Goal: Transaction & Acquisition: Purchase product/service

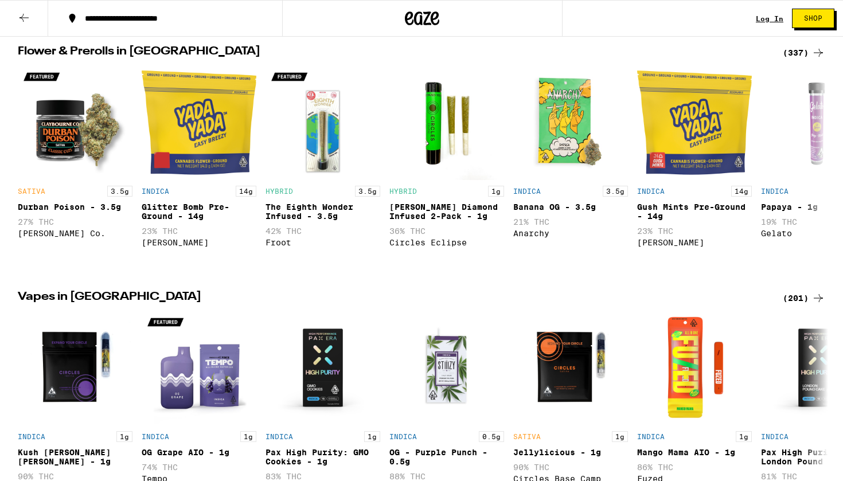
scroll to position [308, 0]
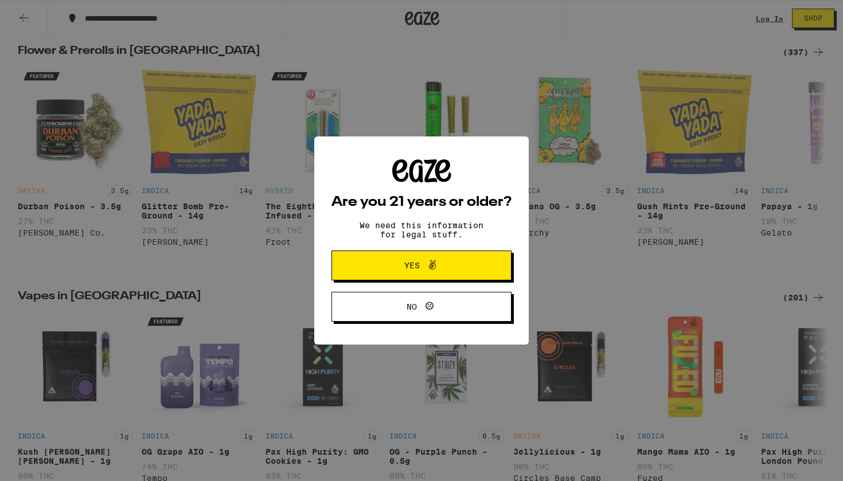
click at [425, 270] on span at bounding box center [429, 265] width 19 height 15
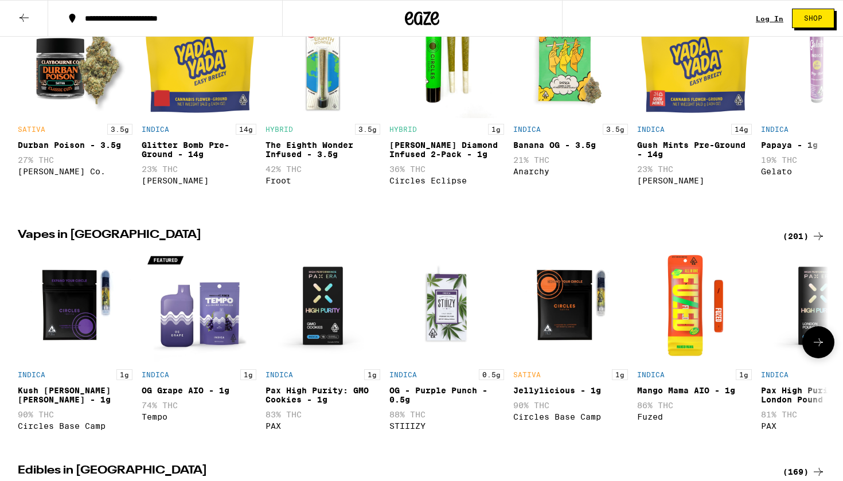
scroll to position [421, 0]
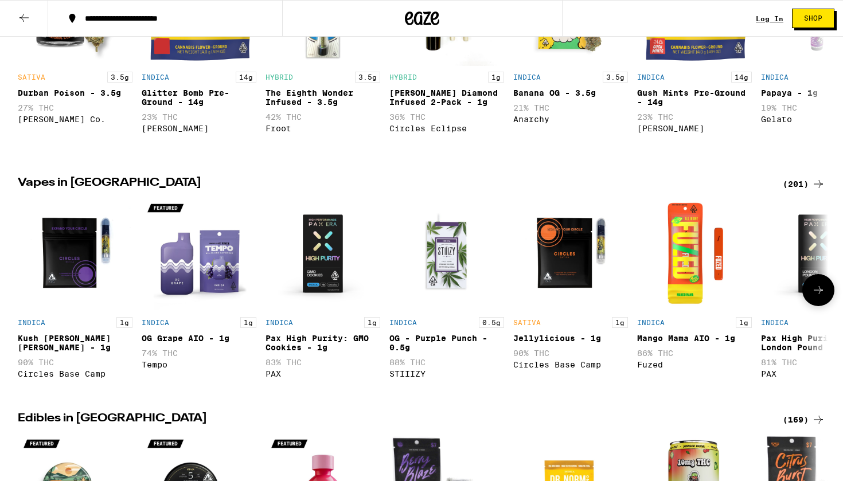
click at [817, 294] on icon at bounding box center [818, 290] width 14 height 14
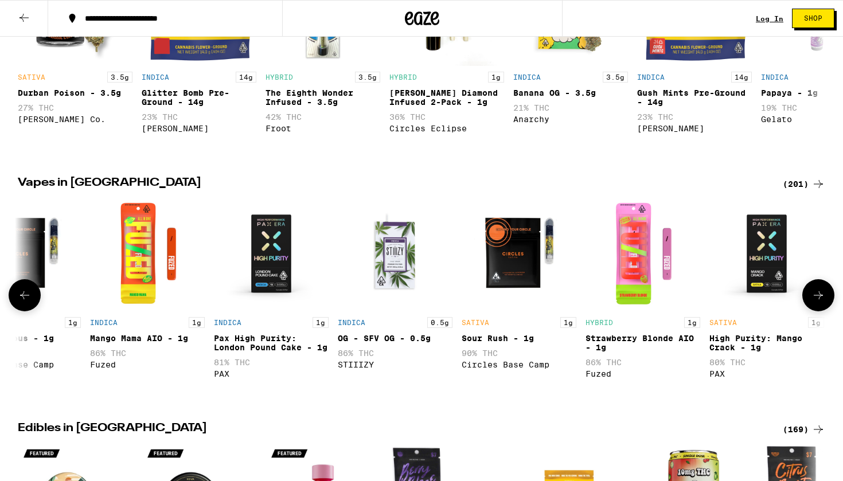
scroll to position [0, 682]
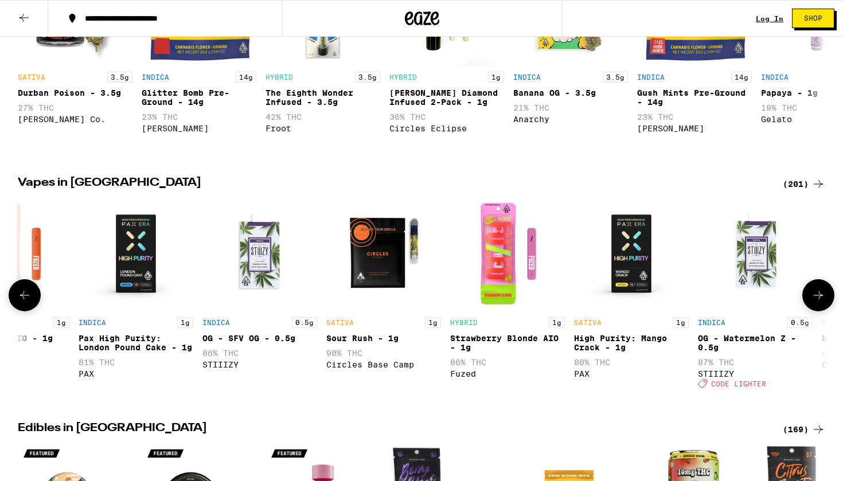
click at [500, 279] on img "Open page for Strawberry Blonde AIO - 1g from Fuzed" at bounding box center [507, 254] width 115 height 115
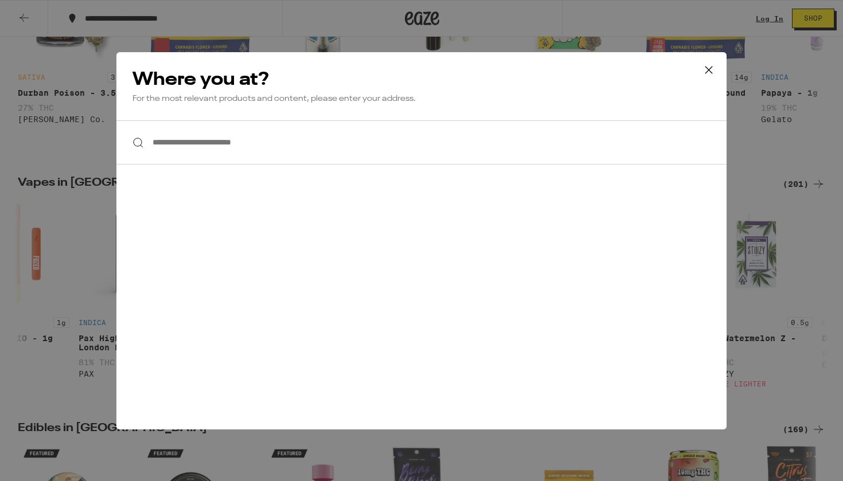
click at [555, 153] on input "**********" at bounding box center [421, 142] width 610 height 44
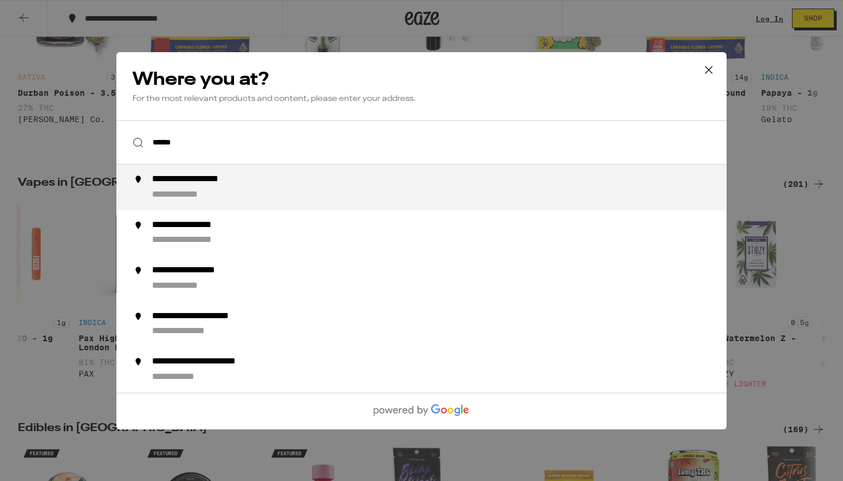
scroll to position [0, 0]
click at [354, 183] on div "**********" at bounding box center [444, 188] width 585 height 28
type input "**********"
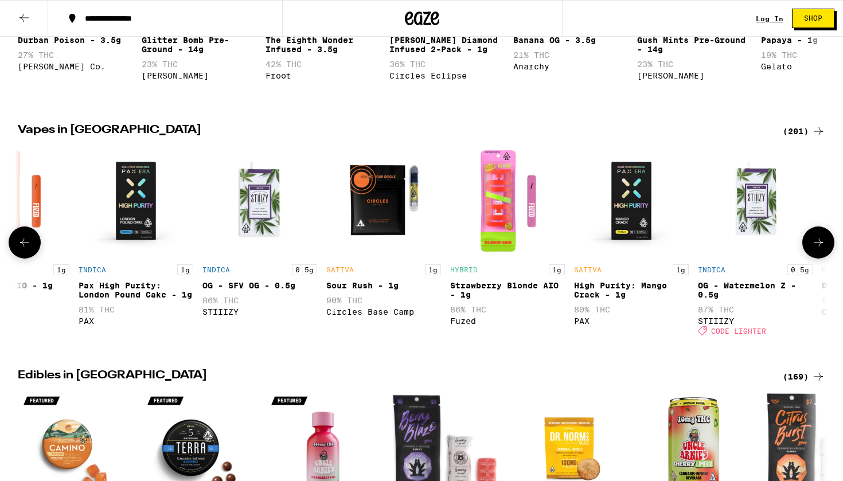
scroll to position [475, 0]
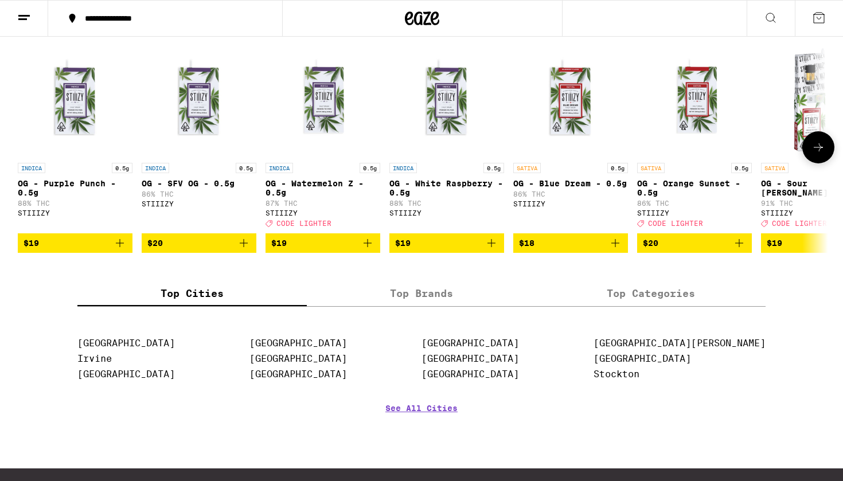
scroll to position [918, 0]
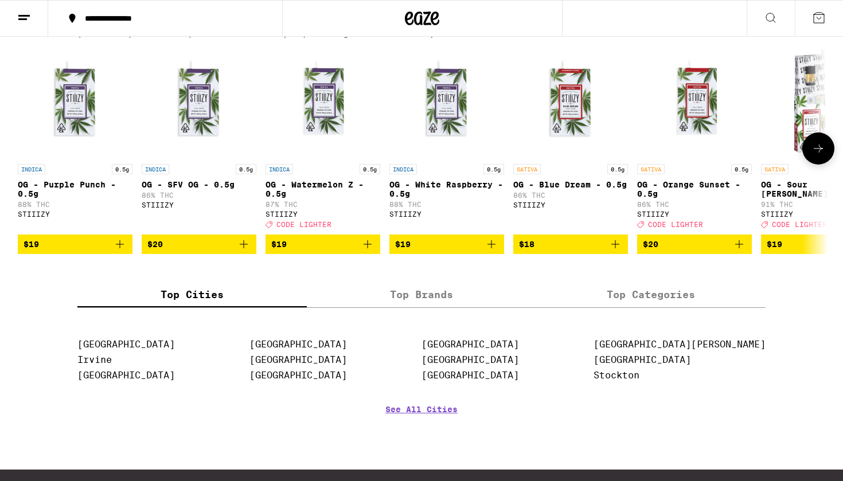
click at [819, 155] on icon at bounding box center [818, 149] width 14 height 14
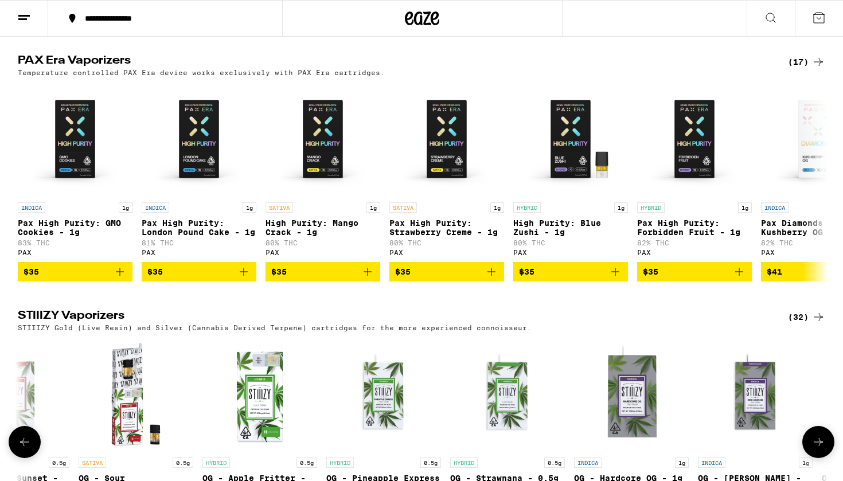
scroll to position [619, 0]
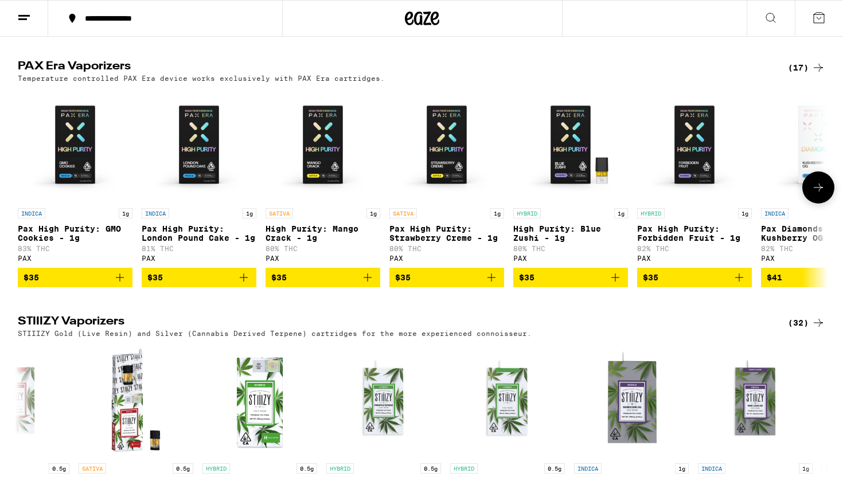
click at [814, 196] on button at bounding box center [818, 187] width 32 height 32
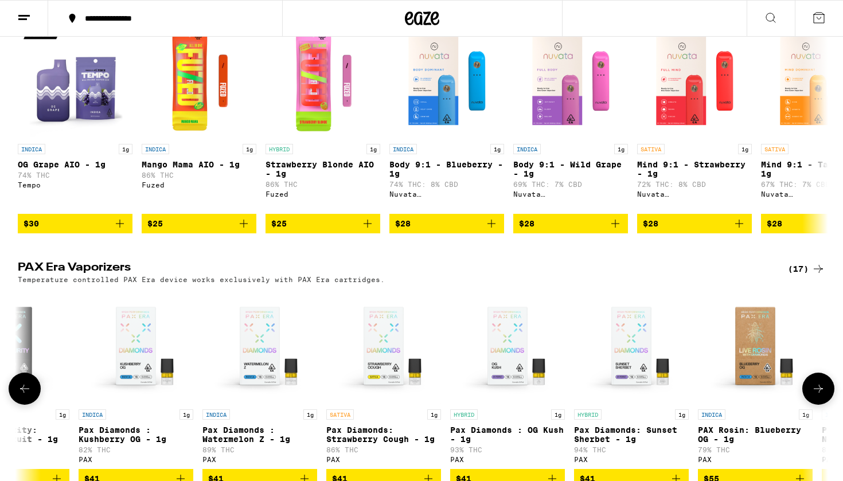
scroll to position [323, 0]
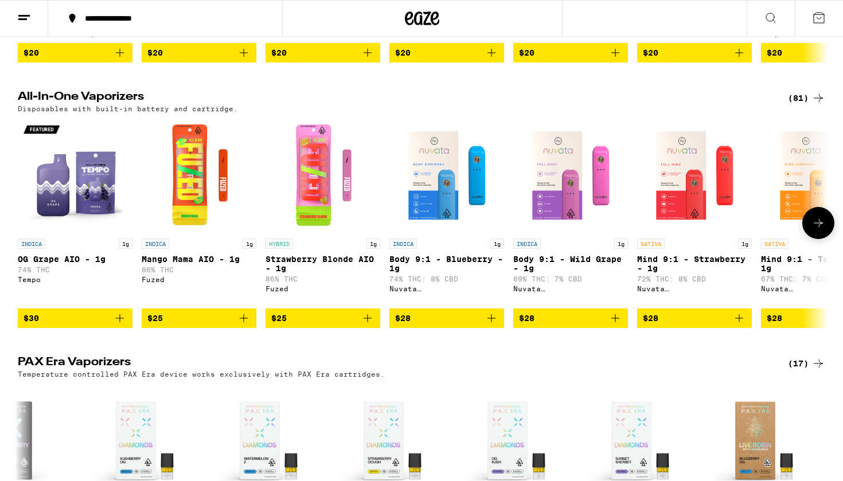
click at [811, 230] on icon at bounding box center [818, 223] width 14 height 14
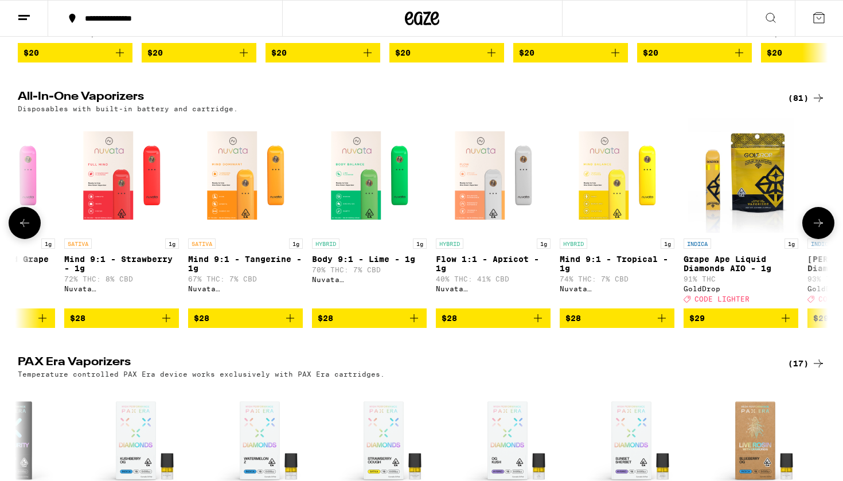
scroll to position [0, 682]
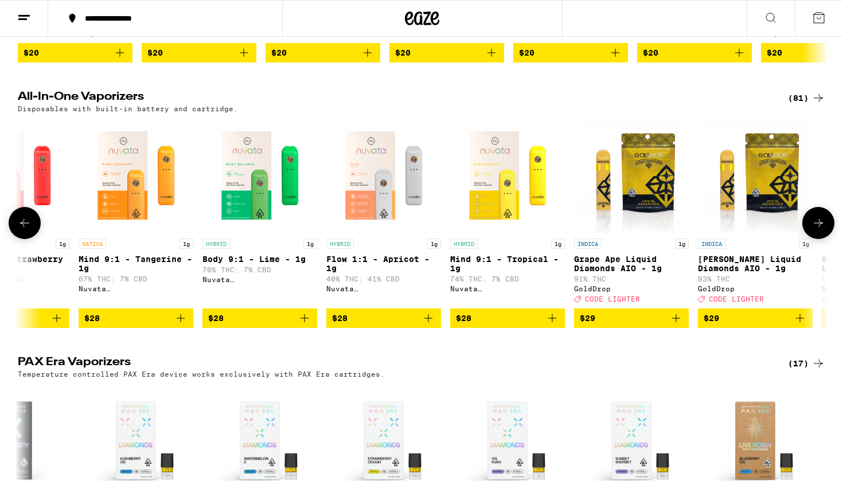
click at [30, 230] on icon at bounding box center [25, 223] width 14 height 14
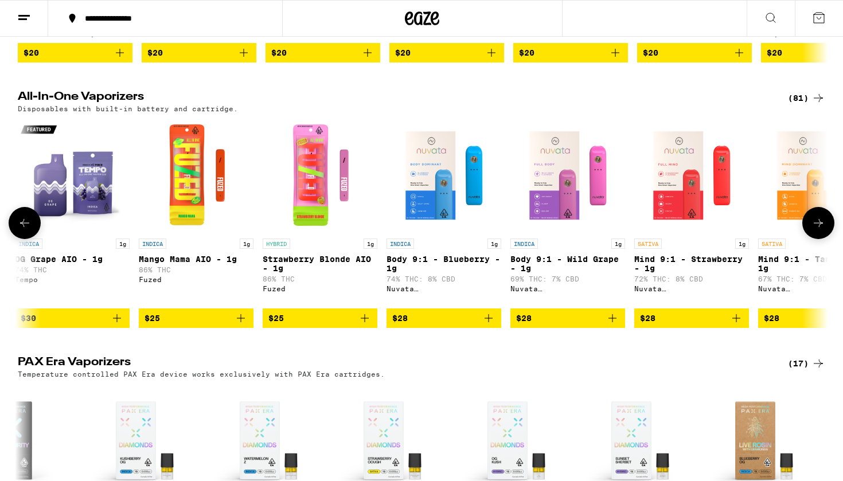
scroll to position [0, 0]
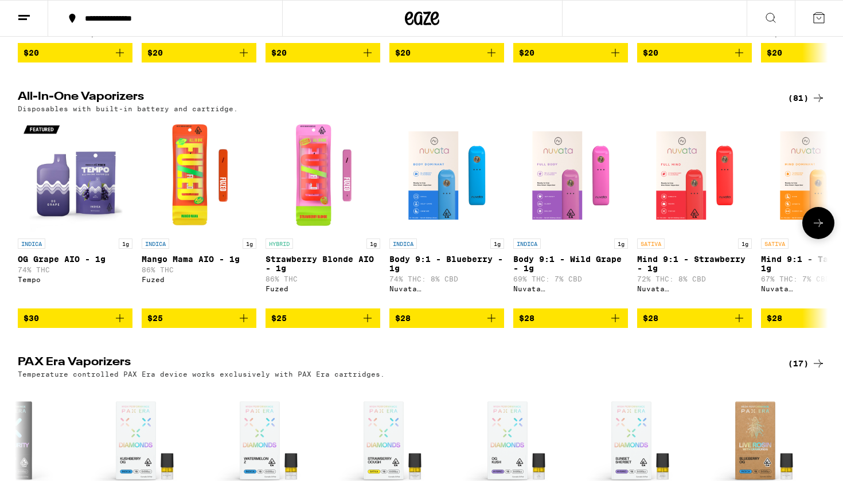
click at [209, 177] on img "Open page for Mango Mama AIO - 1g from Fuzed" at bounding box center [199, 175] width 115 height 115
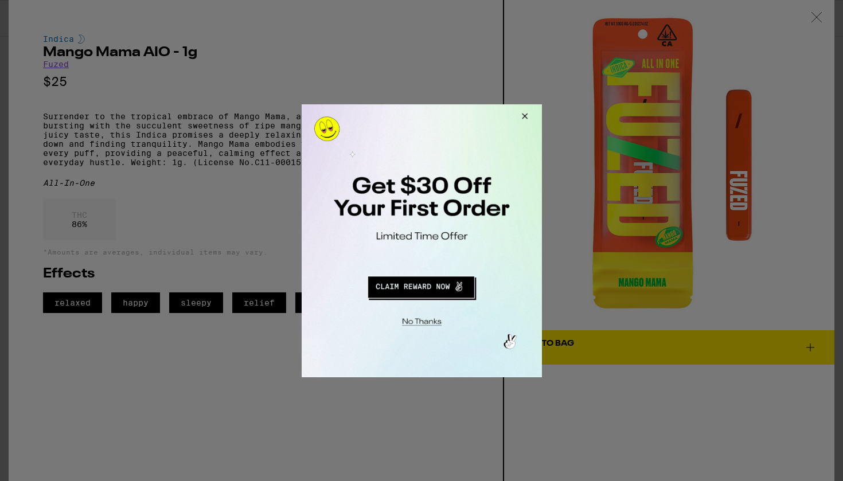
click at [526, 111] on button "Close Modal" at bounding box center [522, 118] width 31 height 28
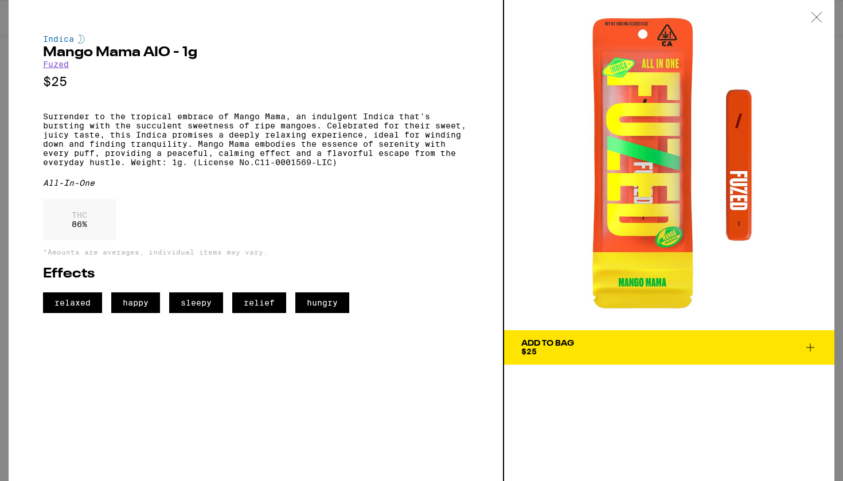
click at [815, 10] on div at bounding box center [817, 18] width 36 height 36
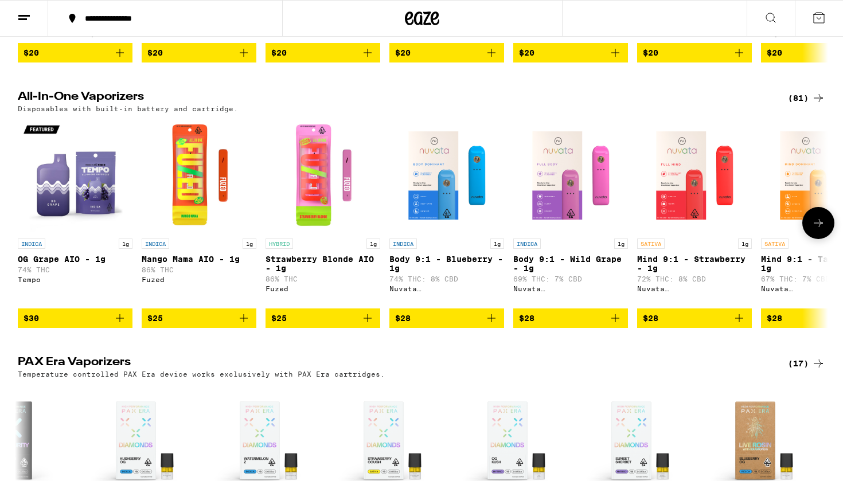
click at [290, 201] on img "Open page for Strawberry Blonde AIO - 1g from Fuzed" at bounding box center [322, 175] width 115 height 115
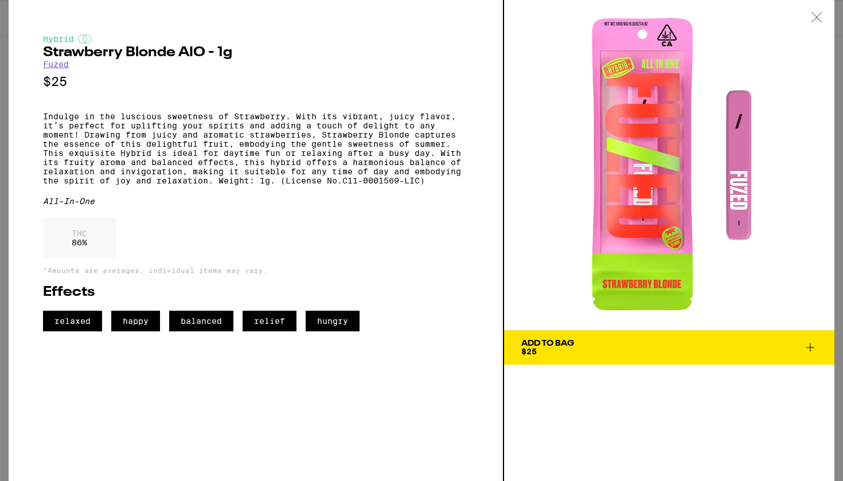
click at [811, 17] on icon at bounding box center [816, 17] width 11 height 10
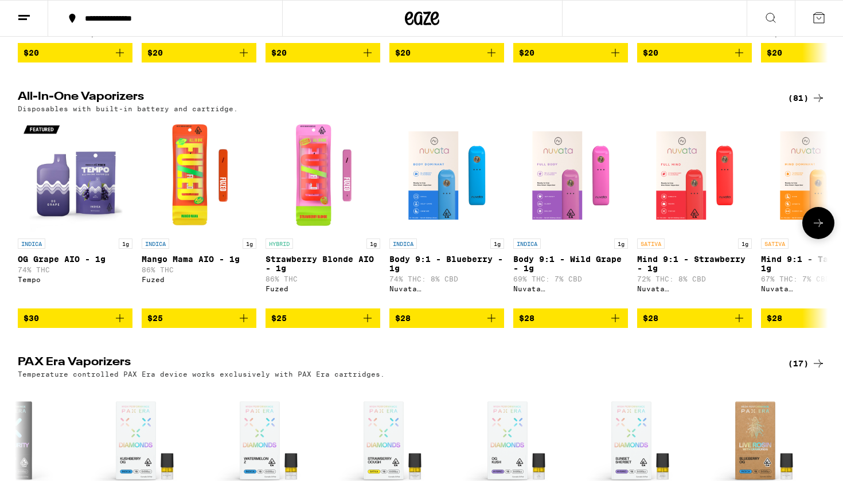
click at [300, 187] on img "Open page for Strawberry Blonde AIO - 1g from Fuzed" at bounding box center [322, 175] width 115 height 115
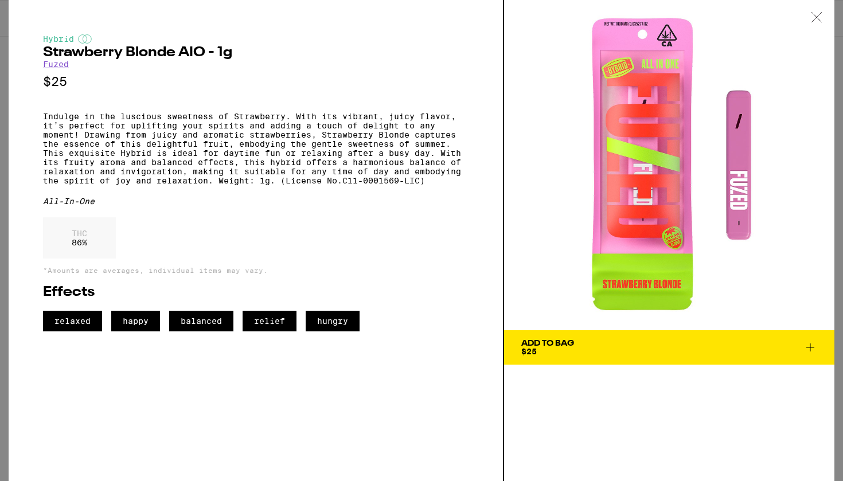
click at [813, 9] on div at bounding box center [817, 18] width 36 height 36
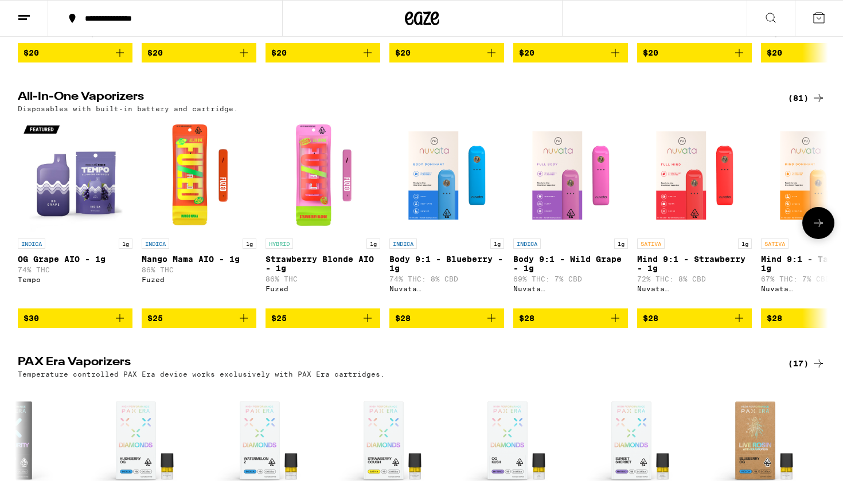
click at [319, 325] on span "$25" at bounding box center [322, 318] width 103 height 14
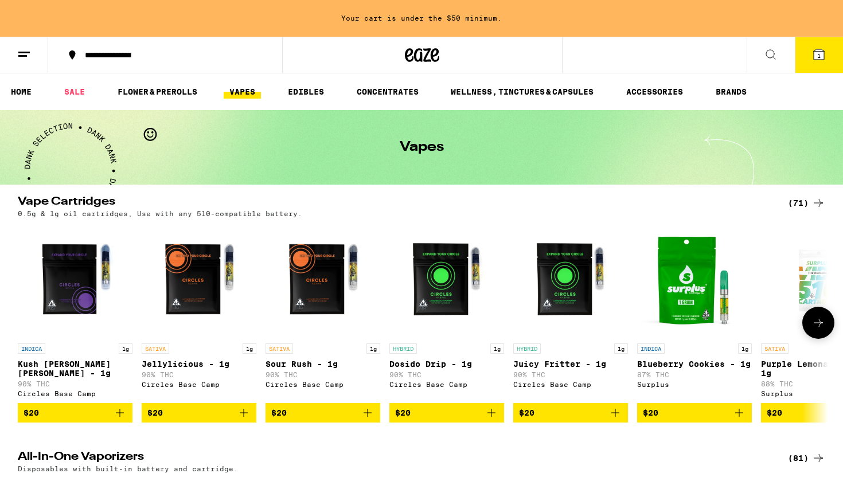
click at [819, 317] on button at bounding box center [818, 323] width 32 height 32
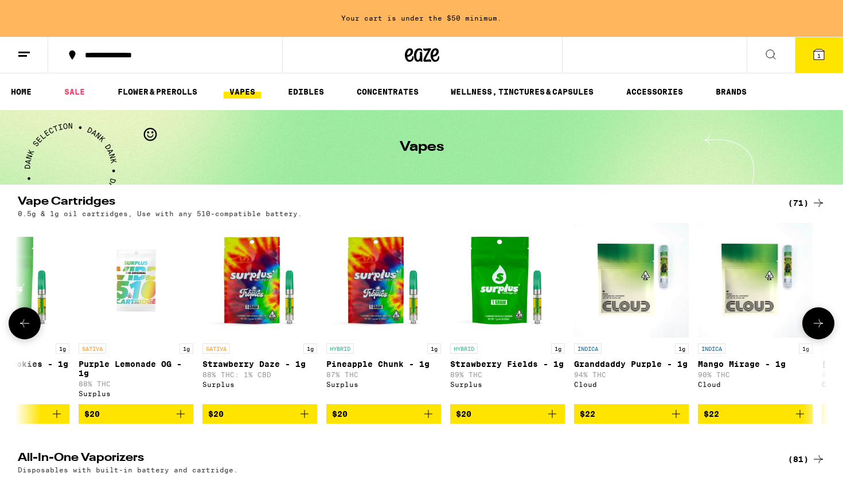
click at [819, 317] on button at bounding box center [818, 323] width 32 height 32
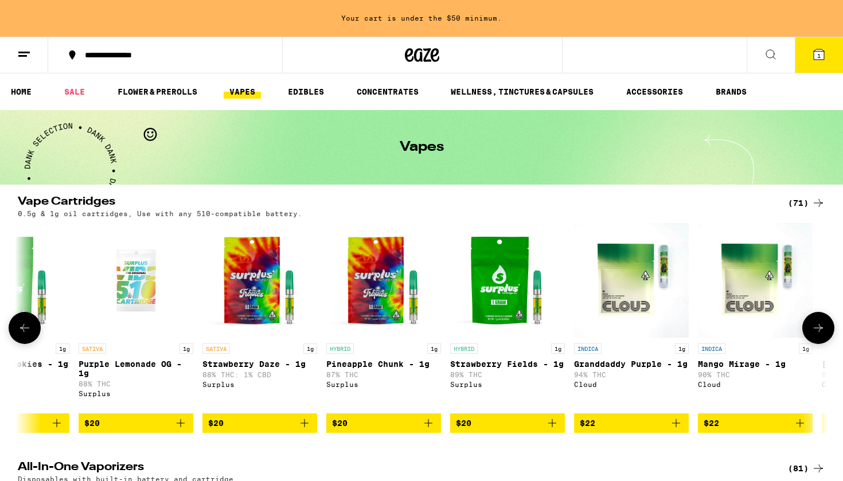
scroll to position [0, 1364]
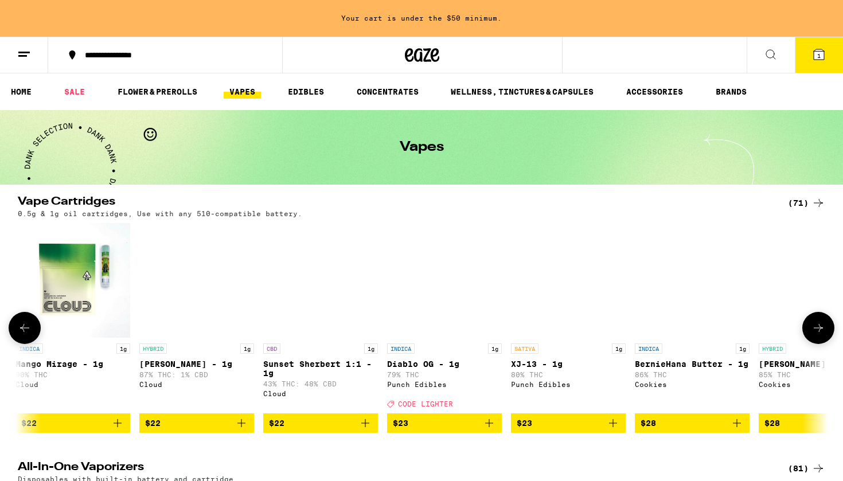
click at [819, 317] on img "Open page for Gary Payton - 1g from Cookies" at bounding box center [815, 280] width 115 height 115
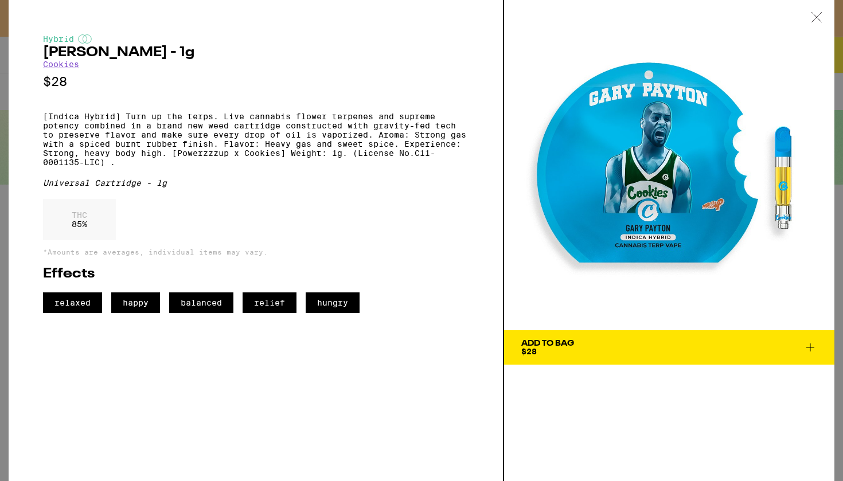
click at [823, 19] on div at bounding box center [817, 18] width 36 height 36
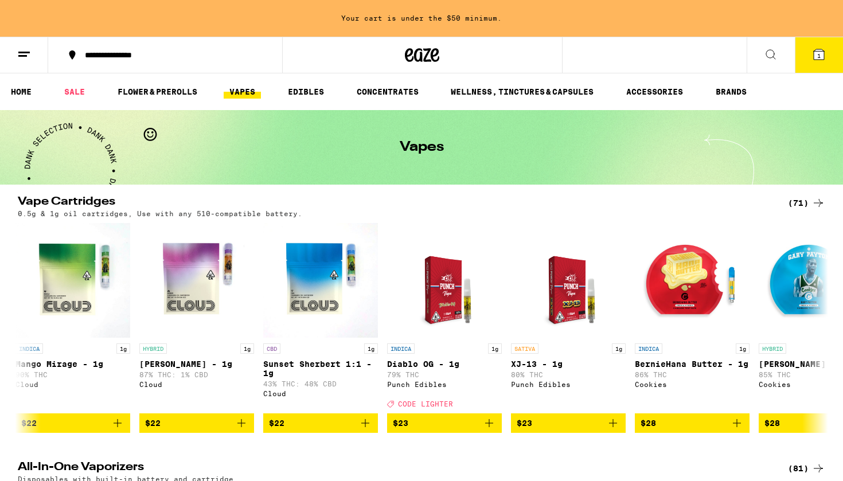
click at [824, 44] on button "1" at bounding box center [819, 55] width 48 height 36
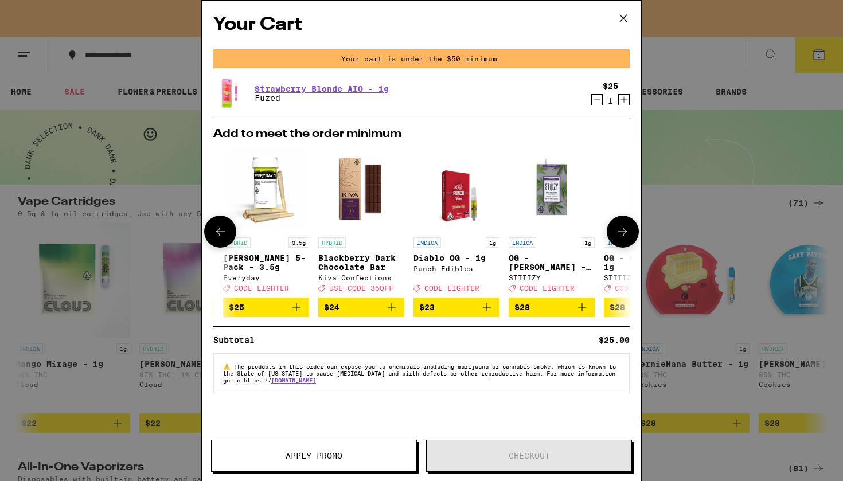
scroll to position [0, 276]
click at [621, 21] on icon at bounding box center [623, 18] width 7 height 7
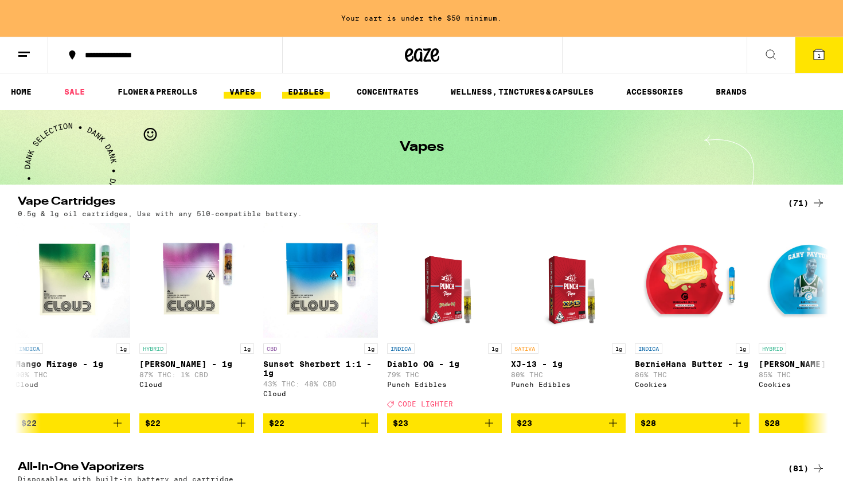
click at [307, 95] on link "EDIBLES" at bounding box center [306, 92] width 48 height 14
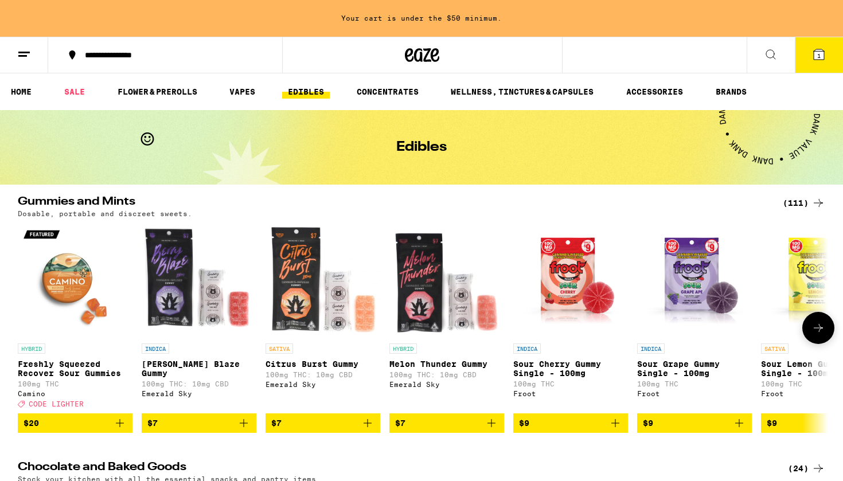
scroll to position [49, 0]
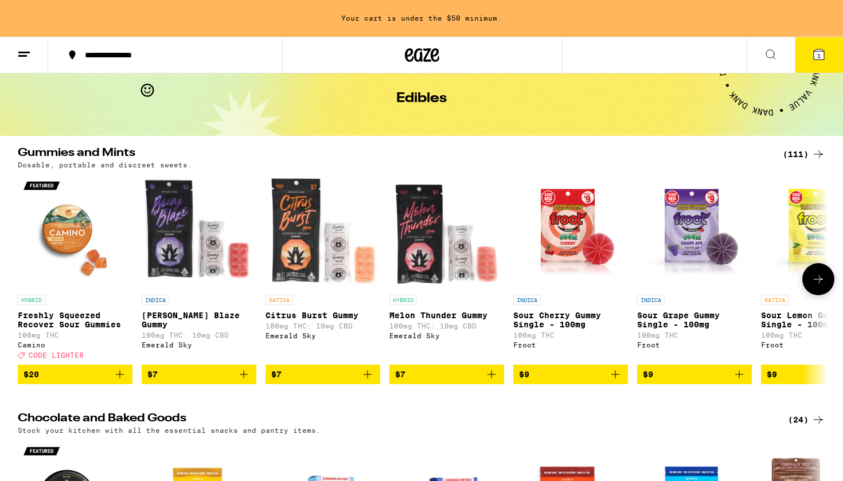
click at [817, 292] on button at bounding box center [818, 279] width 32 height 32
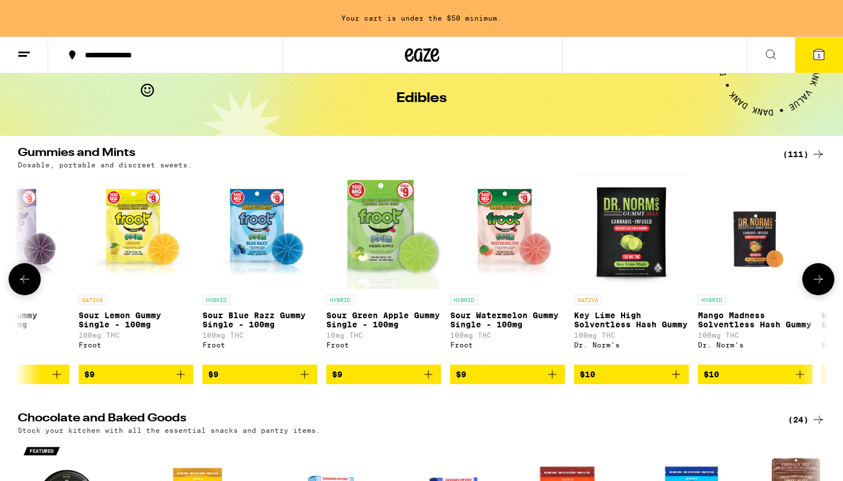
click at [817, 292] on button at bounding box center [818, 279] width 32 height 32
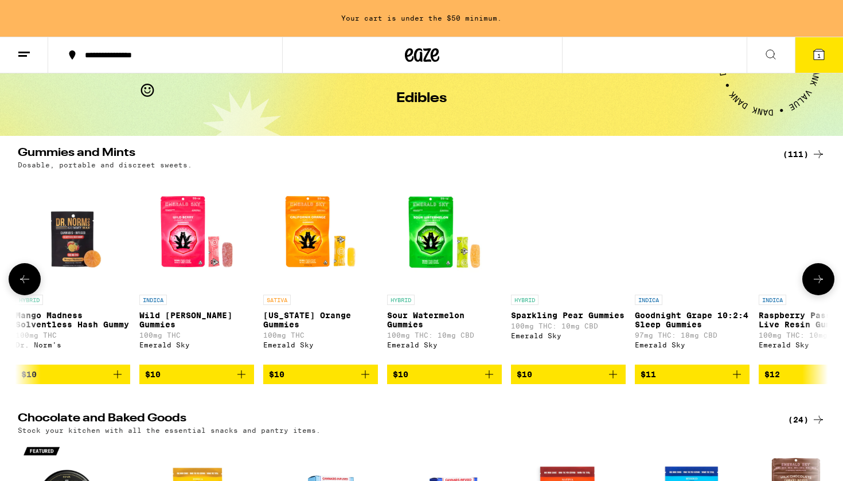
click at [817, 292] on button at bounding box center [818, 279] width 32 height 32
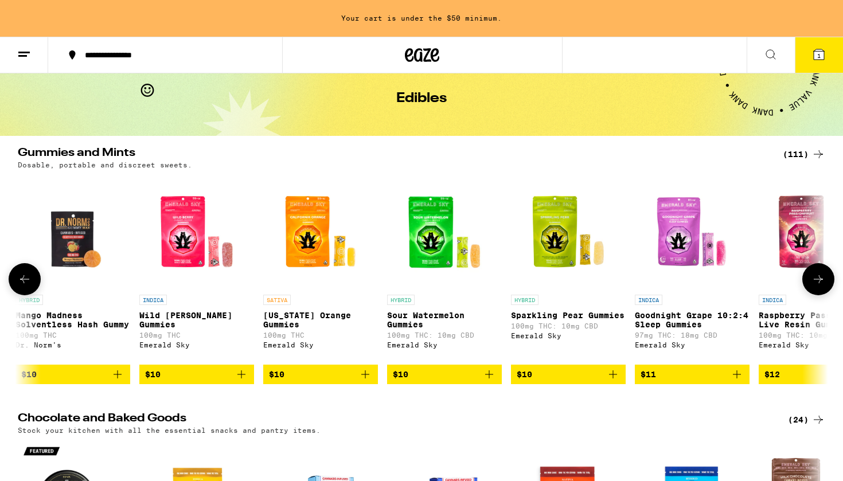
scroll to position [0, 2047]
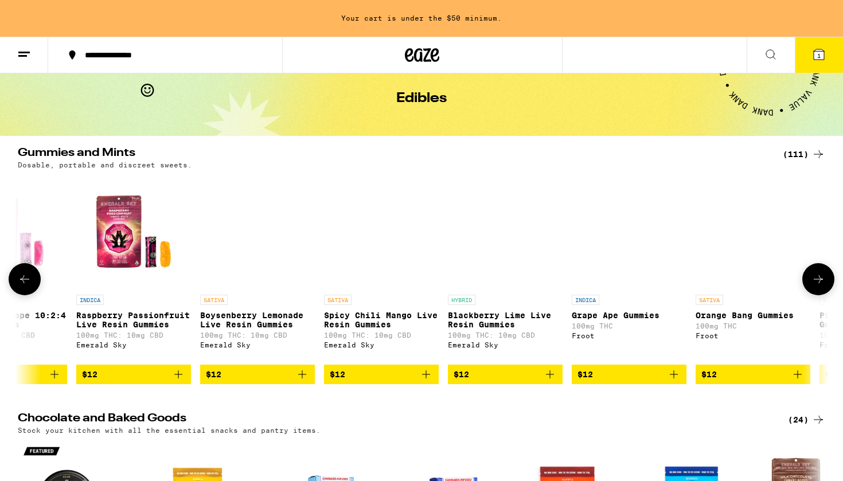
click at [817, 286] on icon at bounding box center [818, 279] width 14 height 14
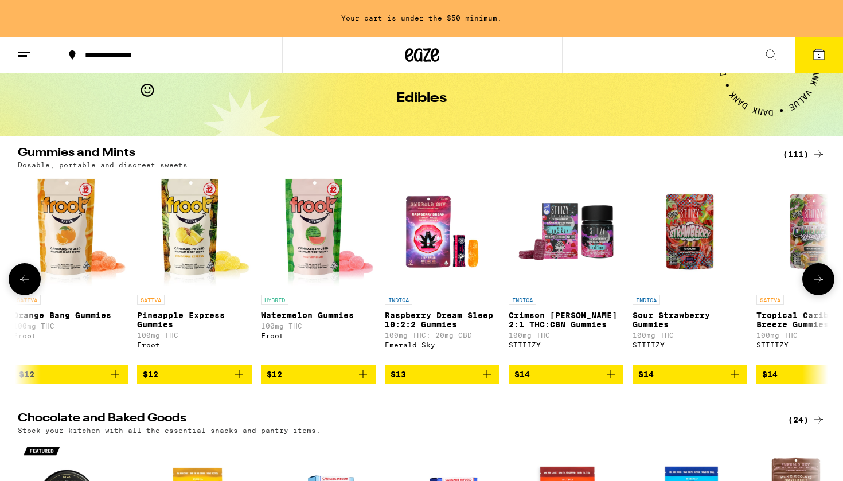
click at [817, 286] on icon at bounding box center [818, 279] width 14 height 14
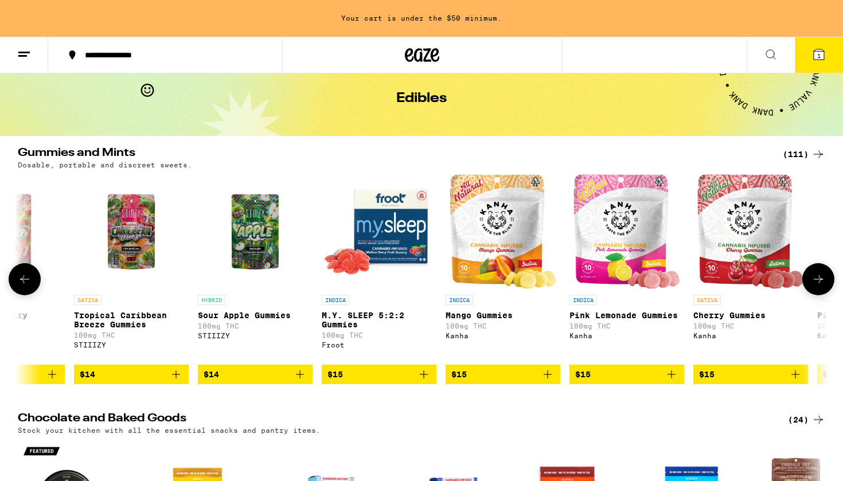
click at [817, 286] on icon at bounding box center [818, 279] width 14 height 14
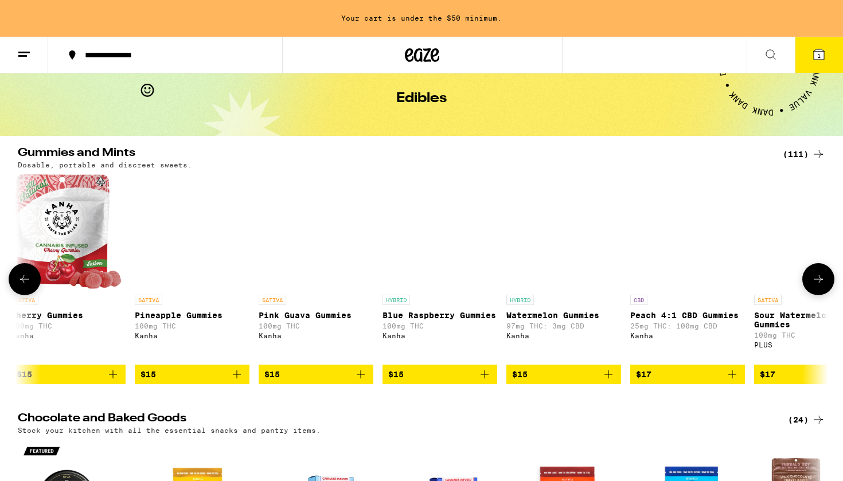
click at [820, 283] on icon at bounding box center [818, 279] width 14 height 14
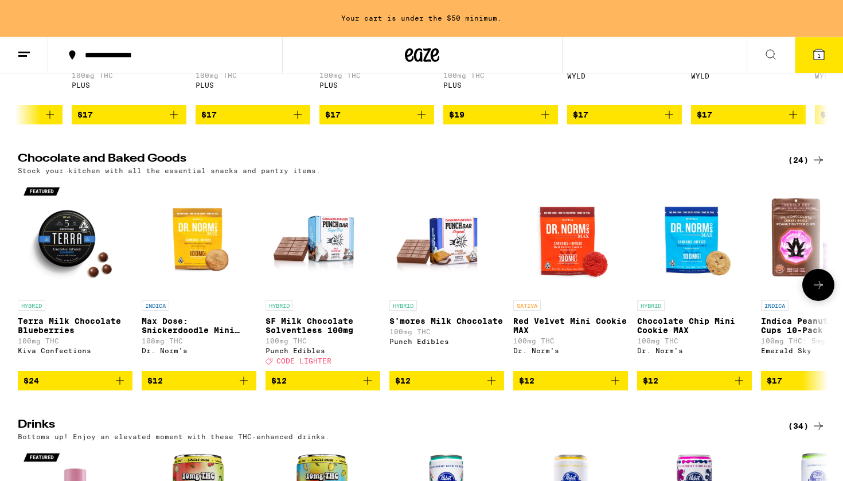
scroll to position [409, 0]
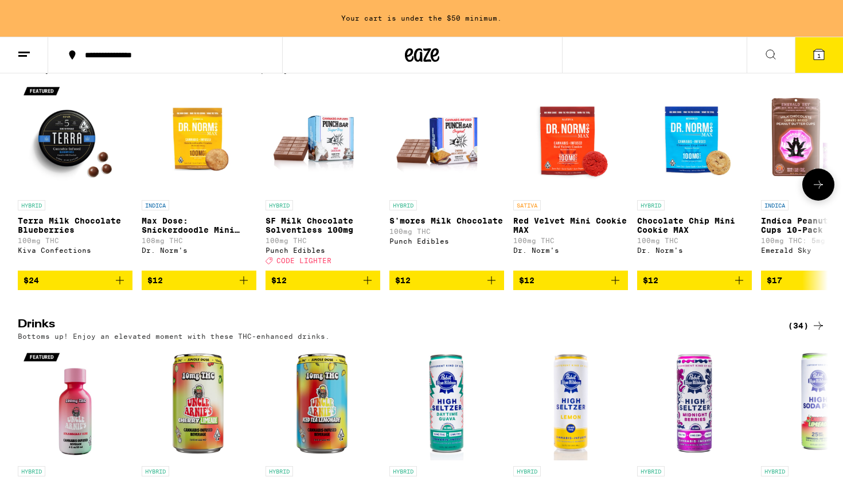
click at [816, 191] on icon at bounding box center [818, 185] width 14 height 14
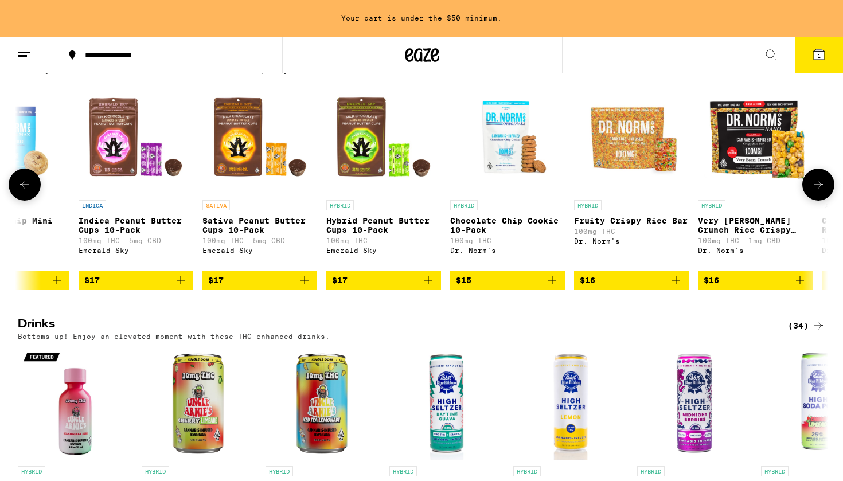
click at [816, 191] on icon at bounding box center [818, 185] width 14 height 14
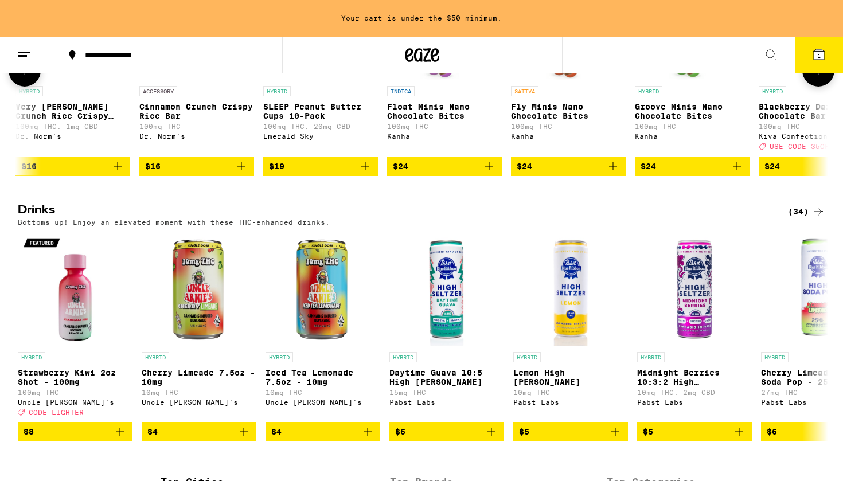
scroll to position [549, 0]
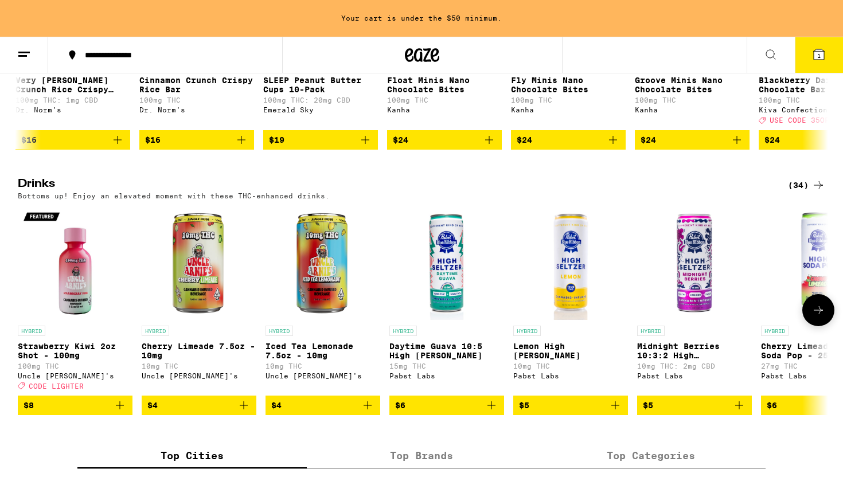
click at [820, 317] on icon at bounding box center [818, 310] width 14 height 14
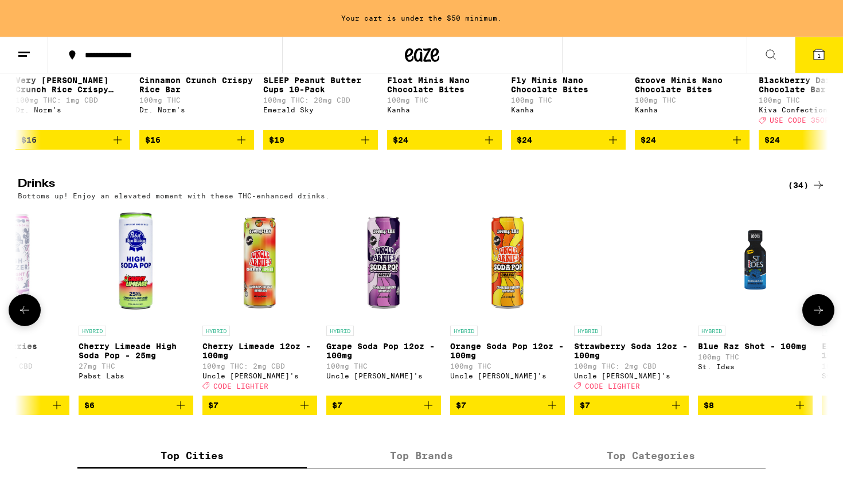
click at [820, 317] on icon at bounding box center [818, 310] width 14 height 14
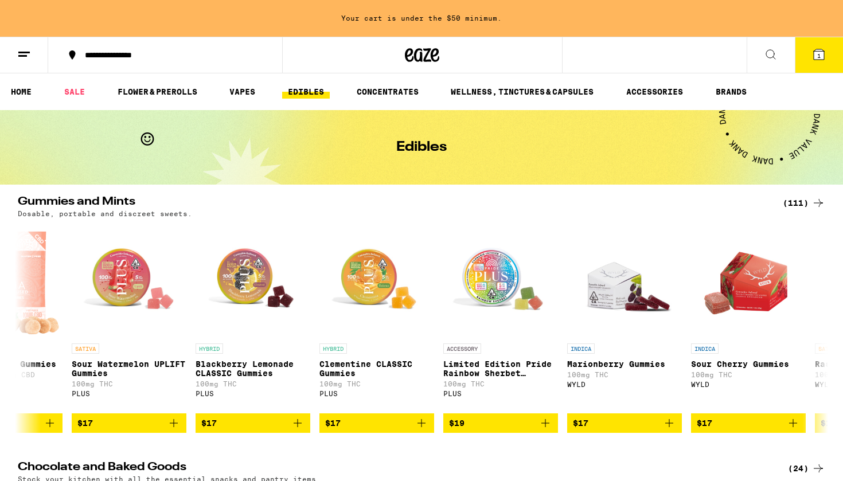
scroll to position [0, 0]
click at [168, 88] on link "FLOWER & PREROLLS" at bounding box center [157, 92] width 91 height 14
click at [144, 91] on link "FLOWER & PREROLLS" at bounding box center [157, 92] width 91 height 14
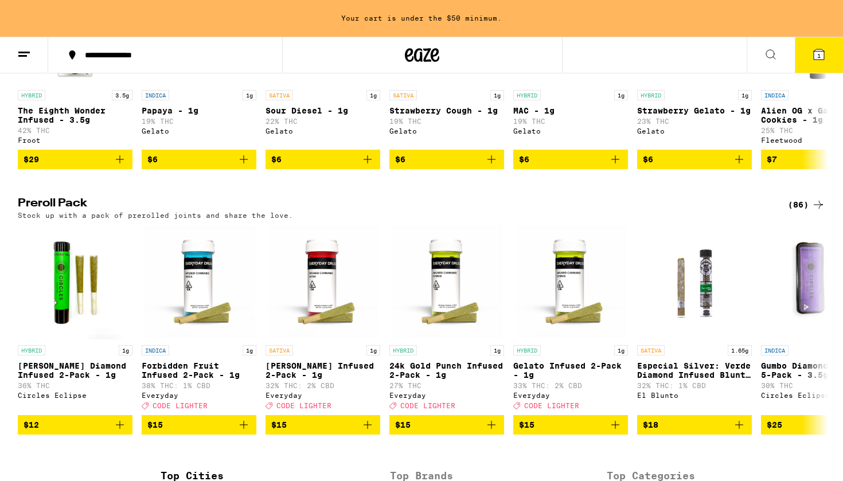
scroll to position [901, 0]
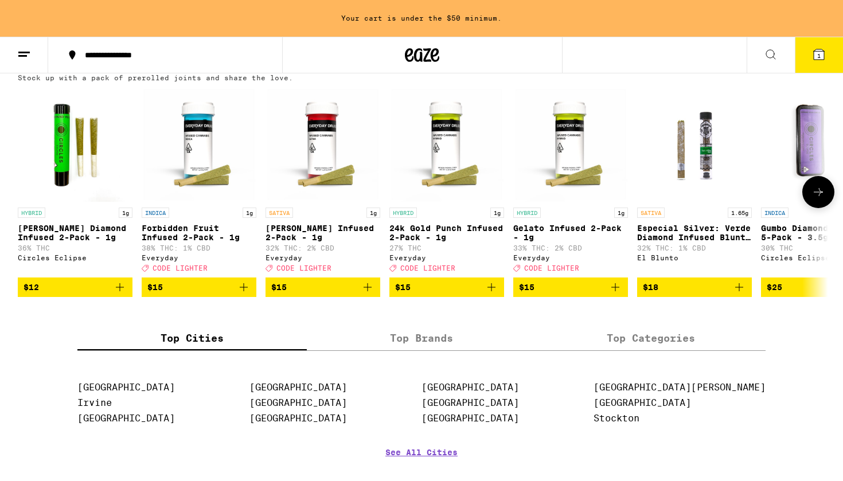
click at [811, 199] on icon at bounding box center [818, 192] width 14 height 14
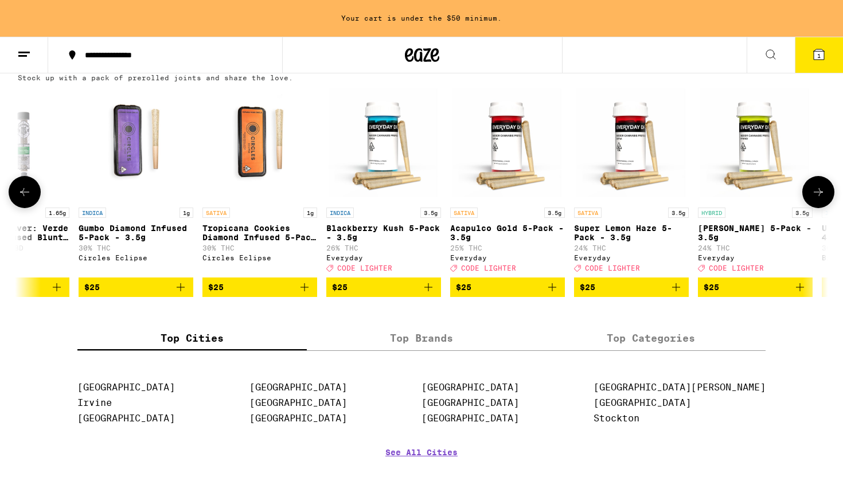
click at [811, 199] on icon at bounding box center [818, 192] width 14 height 14
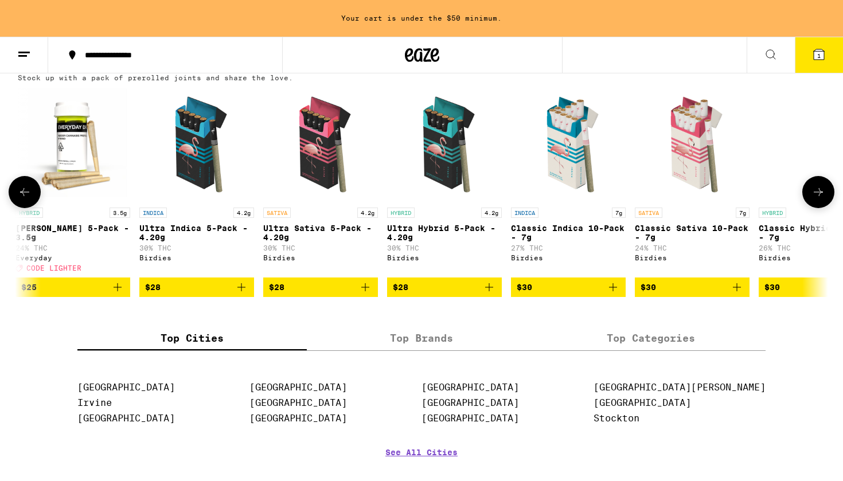
click at [472, 294] on span "$28" at bounding box center [444, 287] width 103 height 14
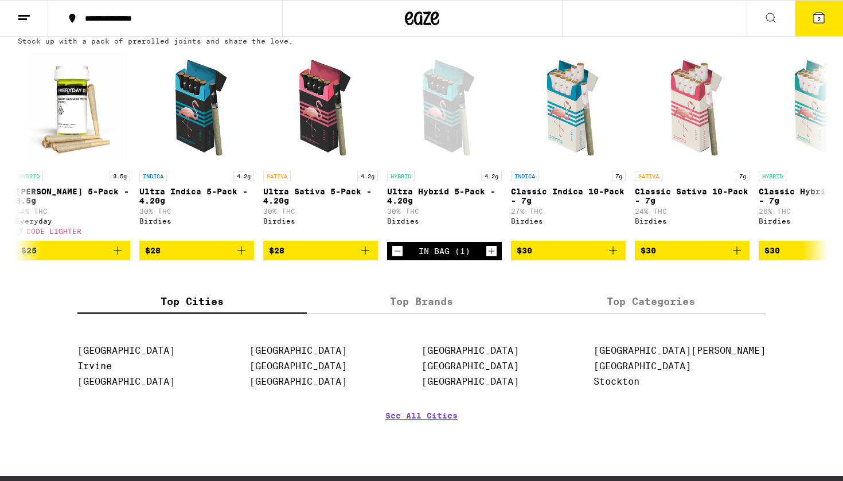
scroll to position [0, 0]
click at [821, 28] on button "2" at bounding box center [819, 19] width 48 height 36
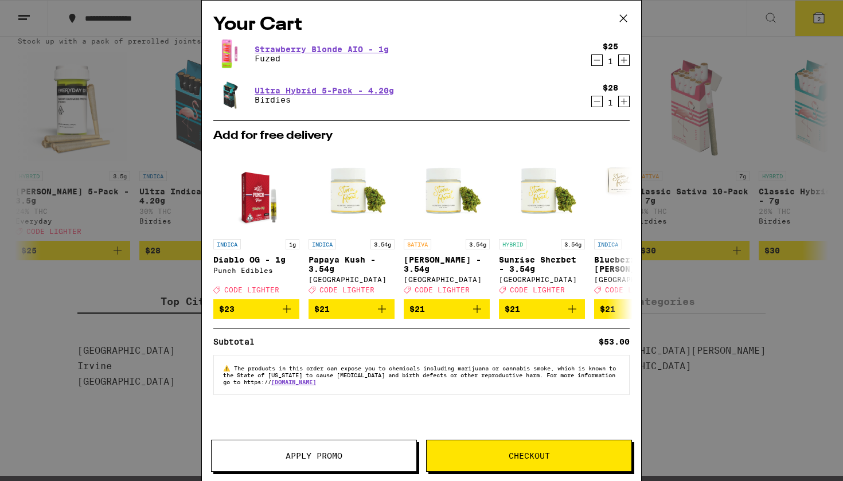
click at [510, 461] on button "Checkout" at bounding box center [529, 456] width 206 height 32
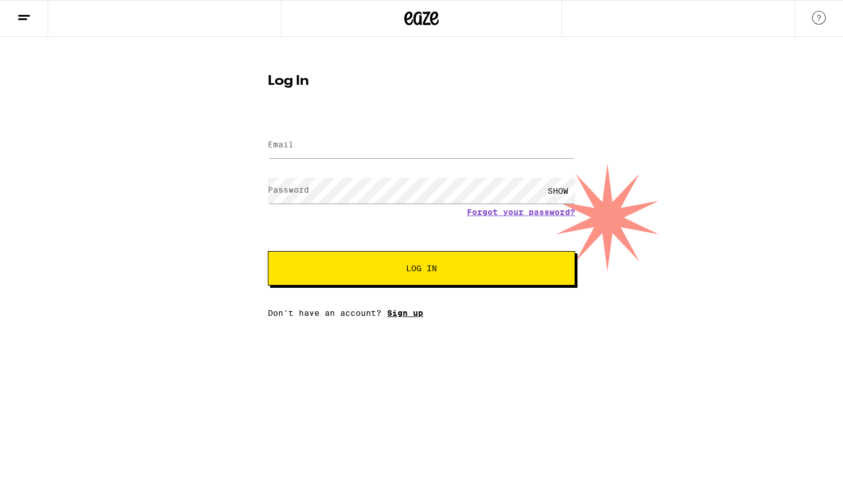
click at [412, 313] on link "Sign up" at bounding box center [405, 312] width 36 height 9
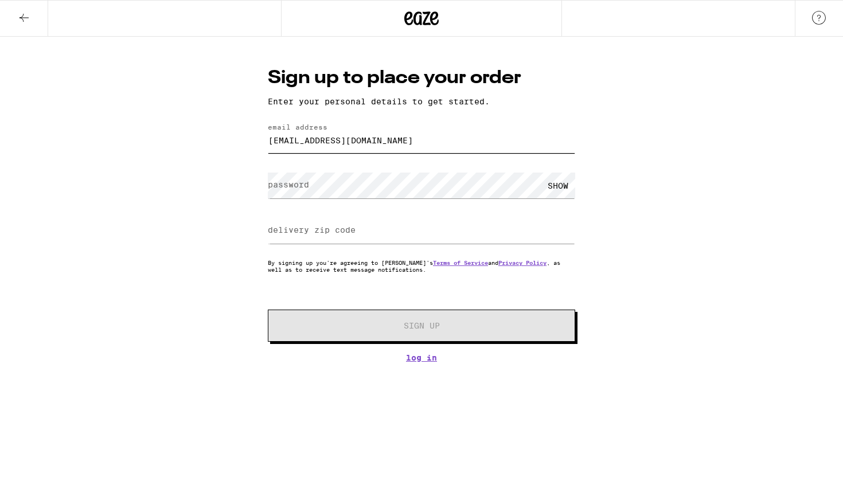
type input "[EMAIL_ADDRESS][DOMAIN_NAME]"
click at [378, 220] on input "delivery zip code" at bounding box center [421, 231] width 307 height 26
click at [489, 244] on input "delivery zip code" at bounding box center [421, 231] width 307 height 26
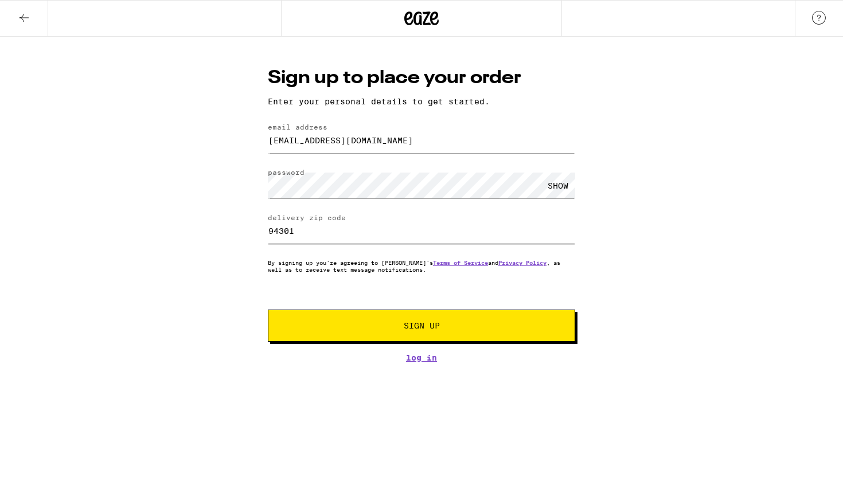
type input "94301"
click at [421, 328] on button "Sign Up" at bounding box center [421, 326] width 307 height 32
click at [472, 327] on span "Sign Up" at bounding box center [421, 326] width 228 height 8
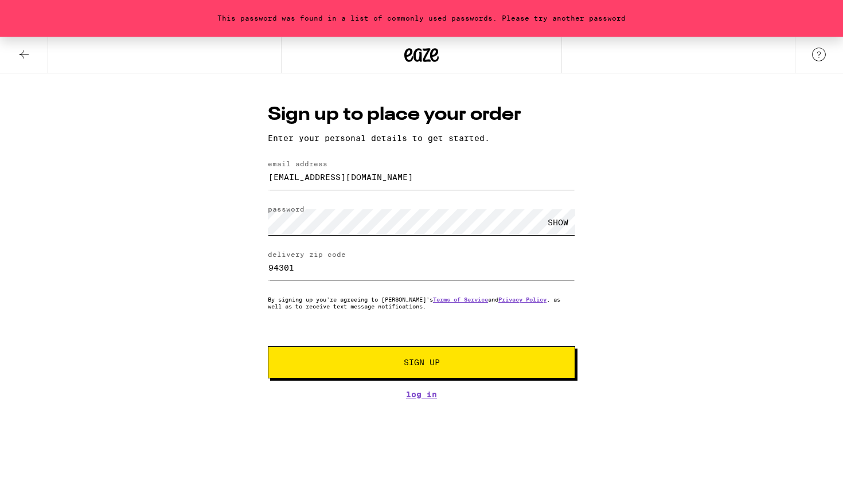
click at [229, 225] on div "This password was found in a list of commonly used passwords. Please try anothe…" at bounding box center [421, 218] width 843 height 362
click at [334, 375] on button "Sign Up" at bounding box center [421, 362] width 307 height 32
click at [239, 226] on div "This password was found in a list of commonly used passwords. Please try anothe…" at bounding box center [421, 218] width 843 height 362
click at [345, 363] on span "Sign Up" at bounding box center [421, 362] width 228 height 8
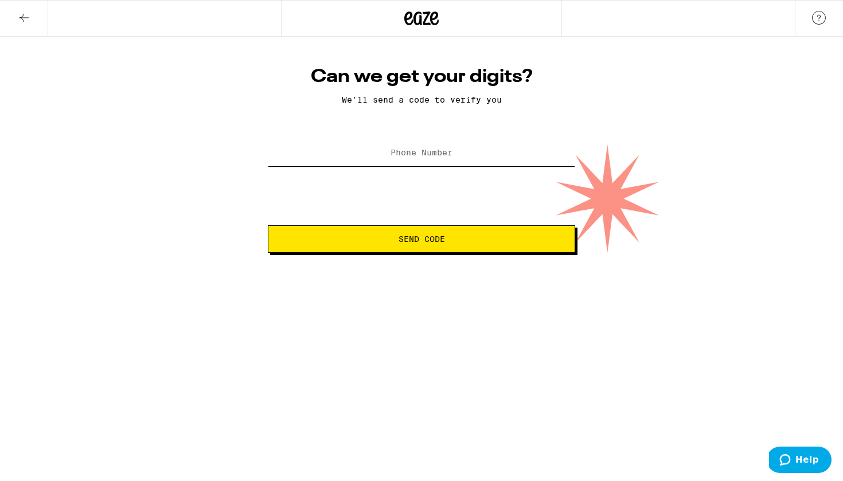
click at [441, 160] on input "Phone Number" at bounding box center [421, 153] width 307 height 26
